Goal: Task Accomplishment & Management: Manage account settings

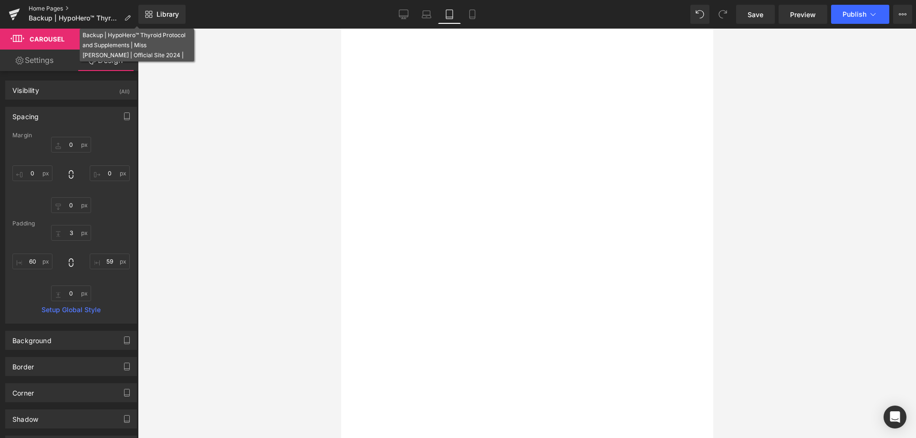
click at [39, 8] on link "Home Pages" at bounding box center [84, 9] width 110 height 8
